Goal: Task Accomplishment & Management: Manage account settings

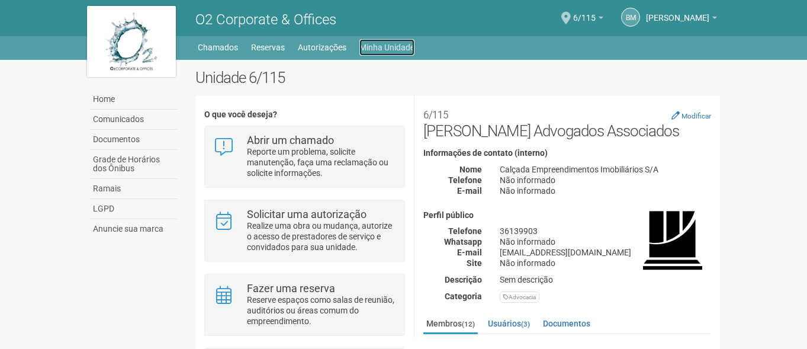
click at [386, 46] on link "Minha Unidade" at bounding box center [386, 47] width 55 height 17
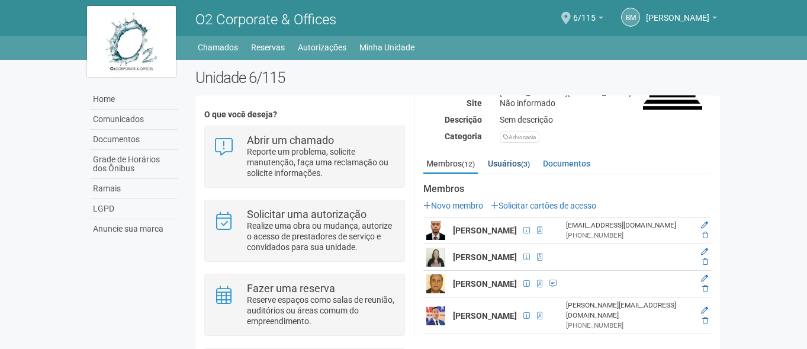
scroll to position [178, 0]
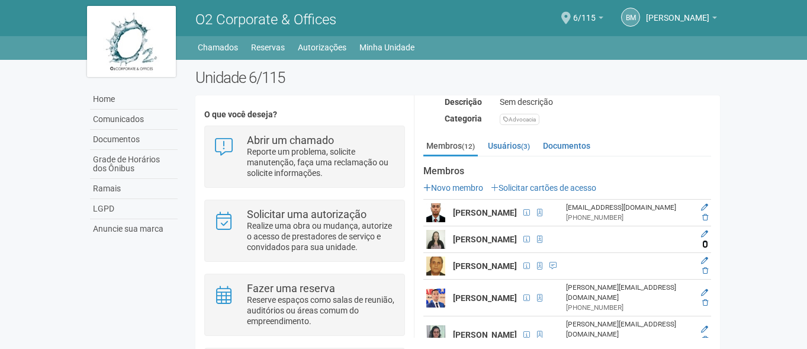
drag, startPoint x: 704, startPoint y: 249, endPoint x: 445, endPoint y: 30, distance: 339.3
click at [704, 247] on icon at bounding box center [705, 243] width 6 height 7
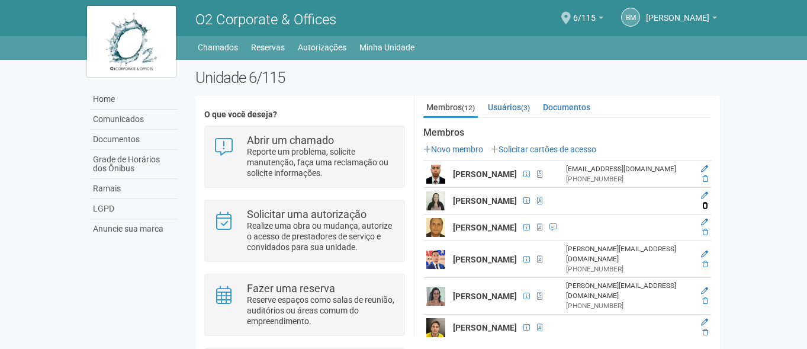
scroll to position [237, 0]
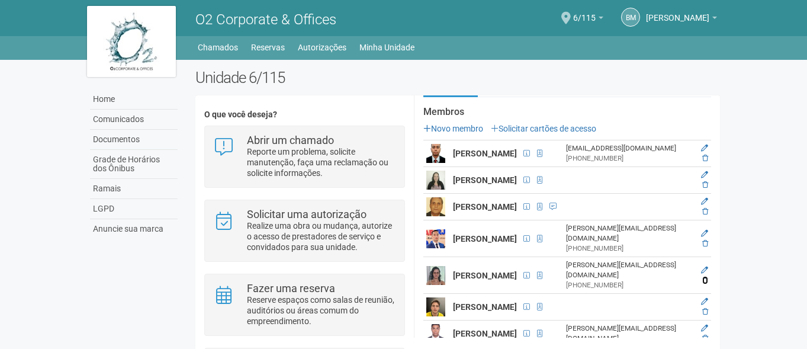
click at [703, 279] on icon at bounding box center [705, 279] width 6 height 7
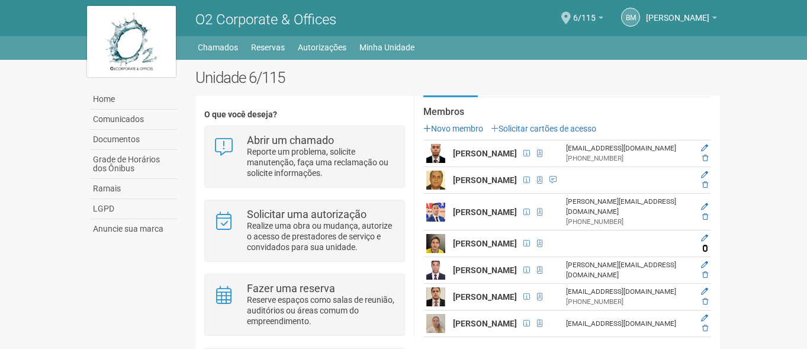
click at [703, 249] on icon at bounding box center [705, 247] width 6 height 7
click at [705, 278] on icon at bounding box center [705, 274] width 6 height 7
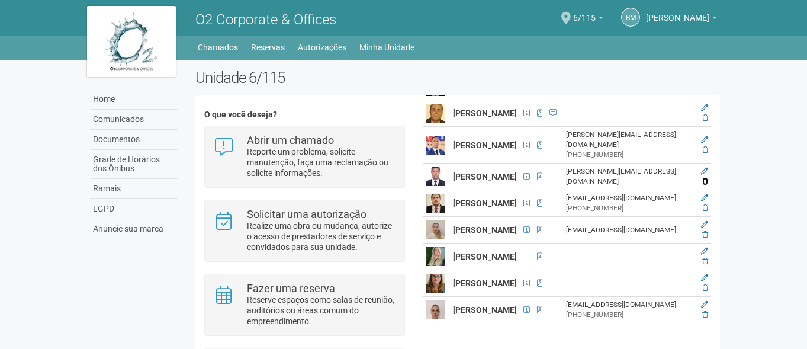
scroll to position [330, 0]
click at [702, 204] on icon at bounding box center [705, 207] width 6 height 7
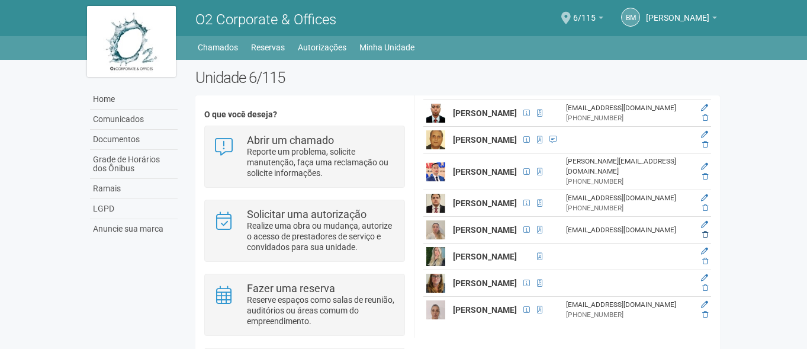
scroll to position [257, 0]
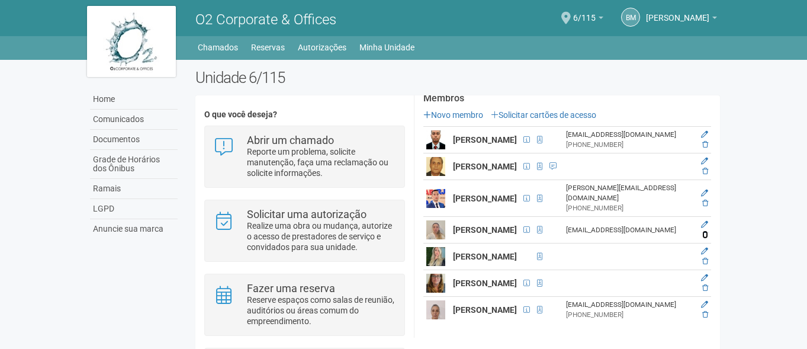
click at [703, 231] on icon at bounding box center [705, 234] width 6 height 7
click at [704, 257] on icon at bounding box center [705, 260] width 6 height 7
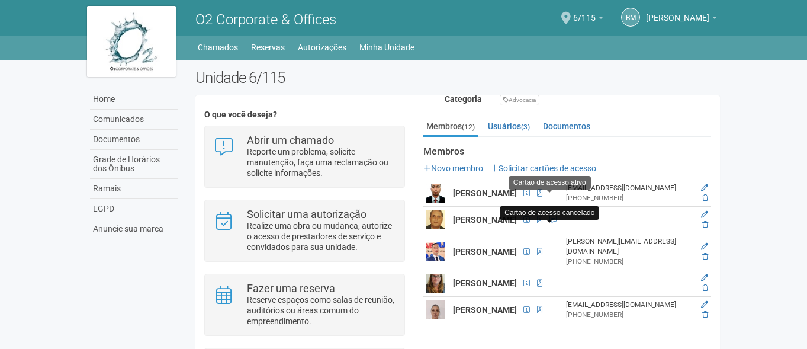
scroll to position [201, 0]
